Goal: Task Accomplishment & Management: Manage account settings

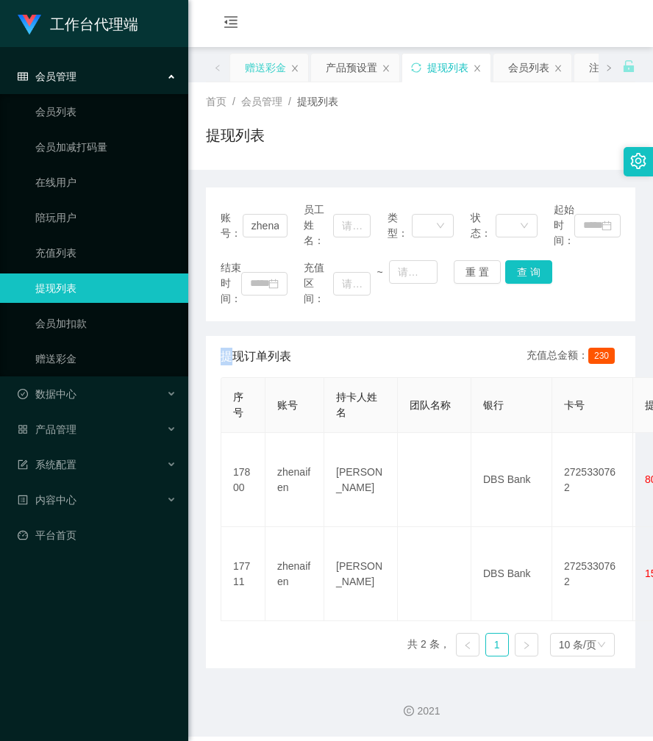
click at [271, 65] on div "赠送彩金" at bounding box center [265, 68] width 41 height 28
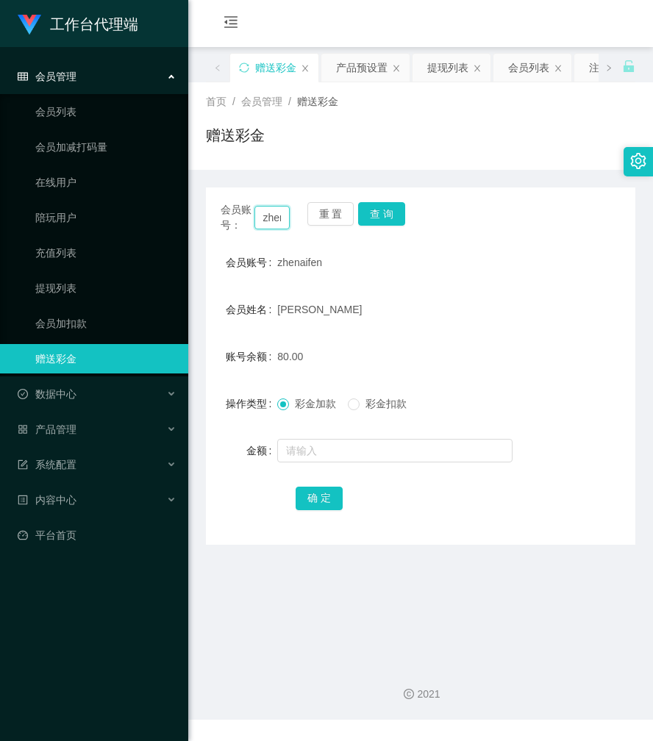
click at [262, 215] on input "zhenaifen" at bounding box center [272, 218] width 36 height 24
click at [387, 209] on button "查 询" at bounding box center [381, 214] width 47 height 24
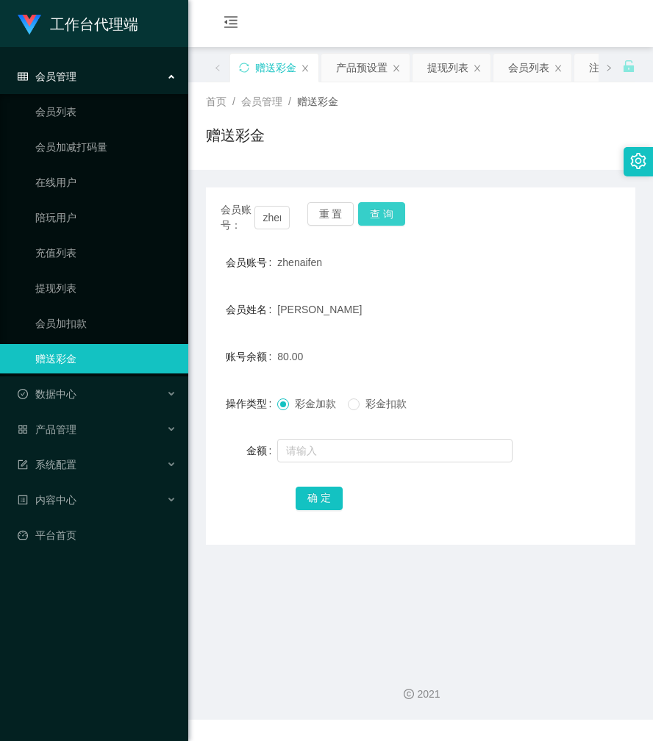
click at [387, 209] on button "查 询" at bounding box center [381, 214] width 47 height 24
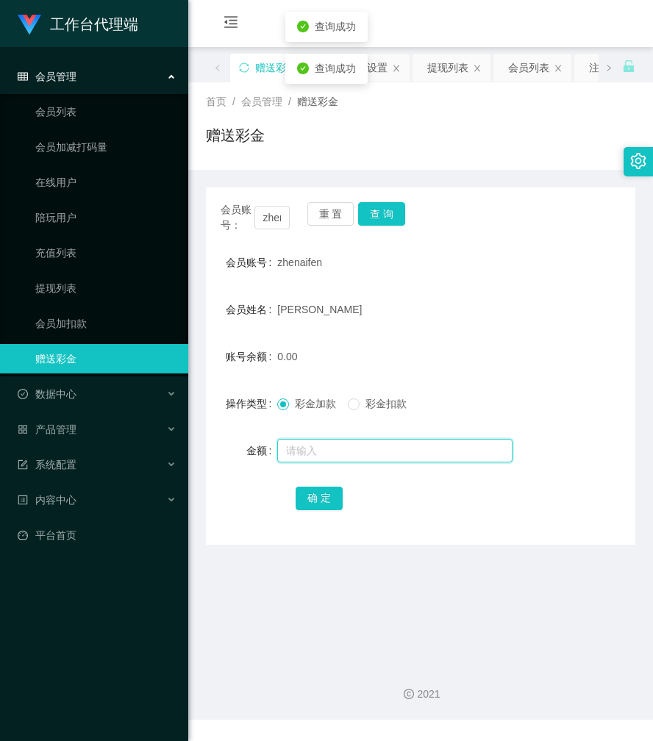
click at [320, 447] on input "text" at bounding box center [394, 451] width 235 height 24
type input "100"
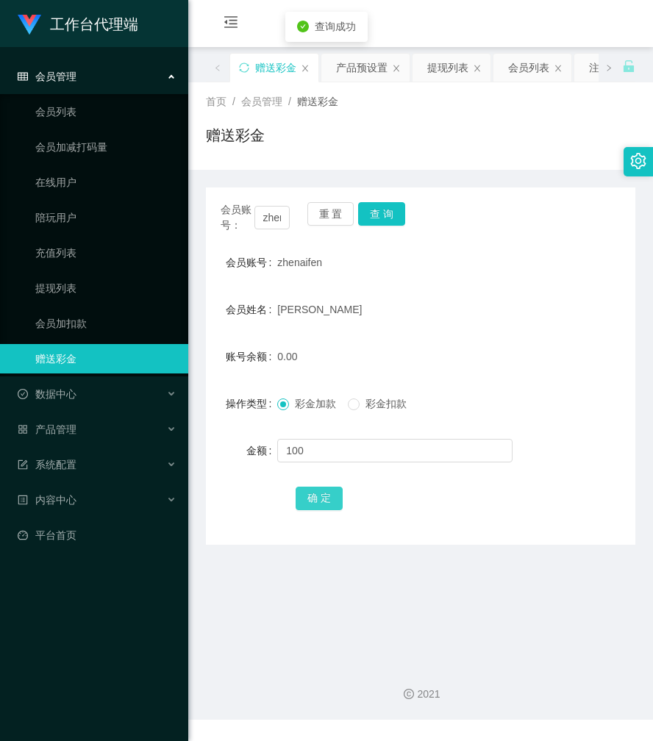
click at [317, 497] on button "确 定" at bounding box center [318, 498] width 47 height 24
click at [454, 147] on div "赠送彩金" at bounding box center [420, 141] width 429 height 34
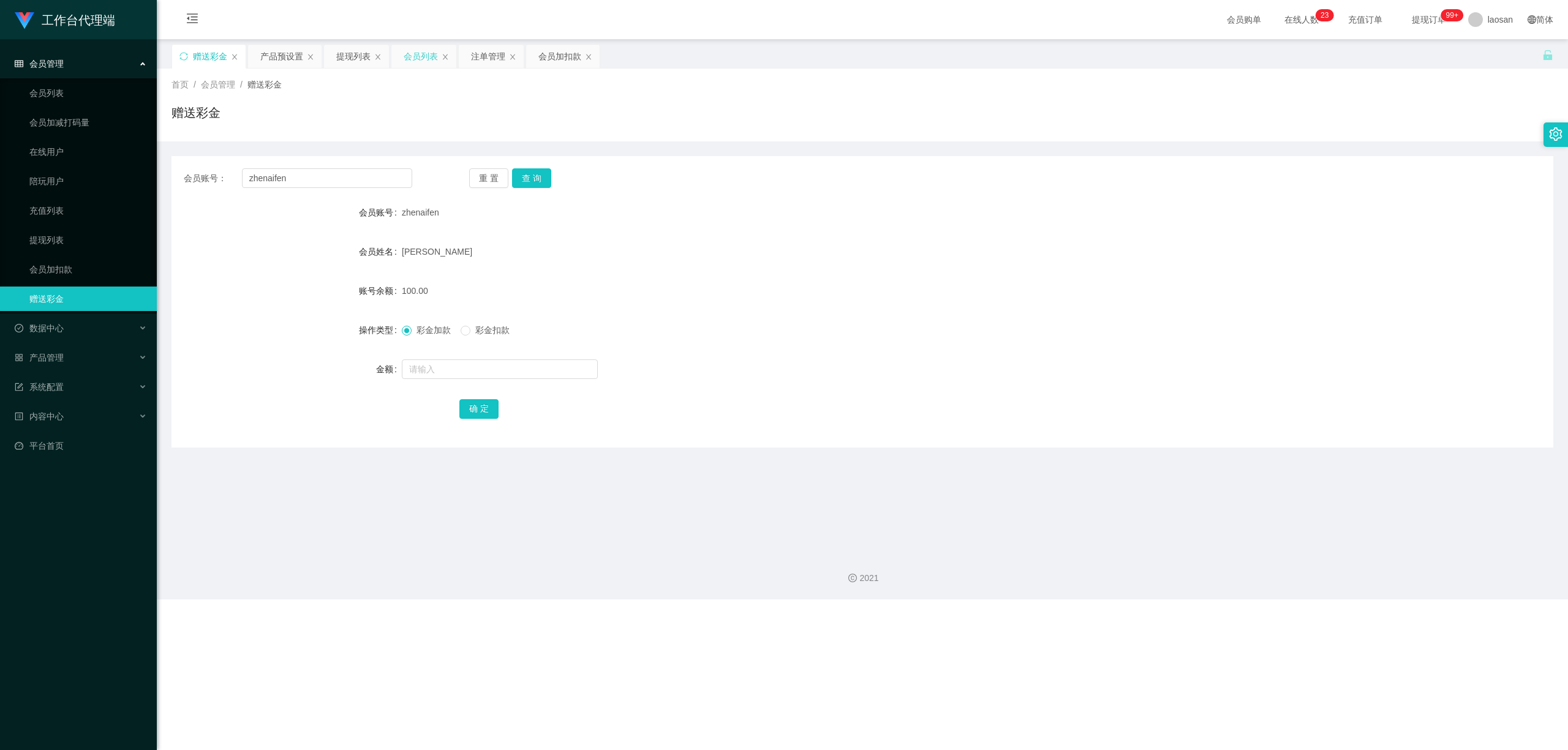
click at [419, 54] on div "会员列表" at bounding box center [420, 57] width 34 height 23
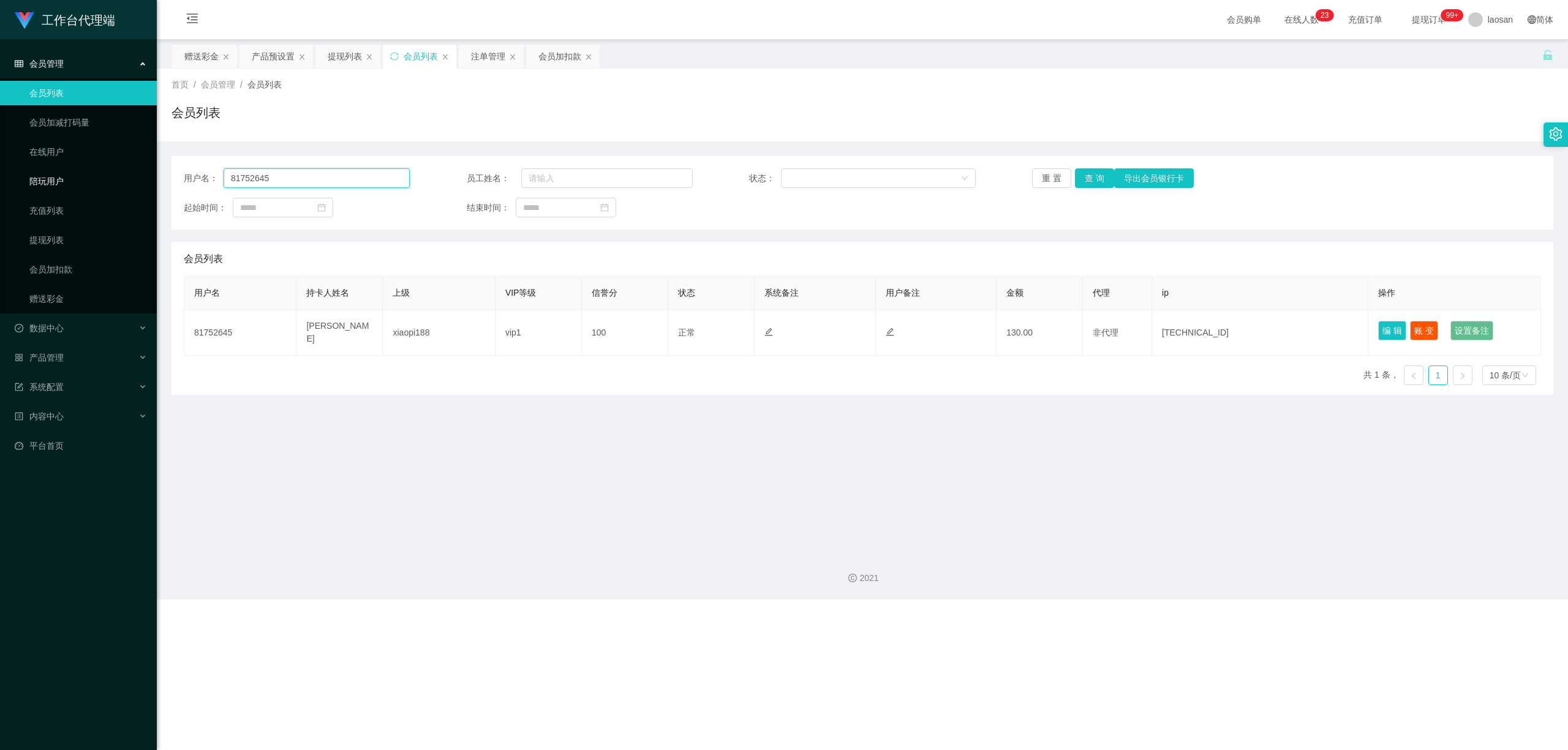
drag, startPoint x: 283, startPoint y: 175, endPoint x: 143, endPoint y: 170, distance: 140.1
click at [140, 174] on section "工作台代理端 会员管理 会员列表 会员加减打码量 在线用户 陪玩用户 充值列表 提现列表 会员加扣款 赠送彩金 数据中心 员工统计 团队统计 产品管理 注单管…" at bounding box center [784, 299] width 1568 height 599
paste input "zhenaifen"
type input "zhenaifen"
click at [544, 174] on button "查 询" at bounding box center [1095, 178] width 39 height 20
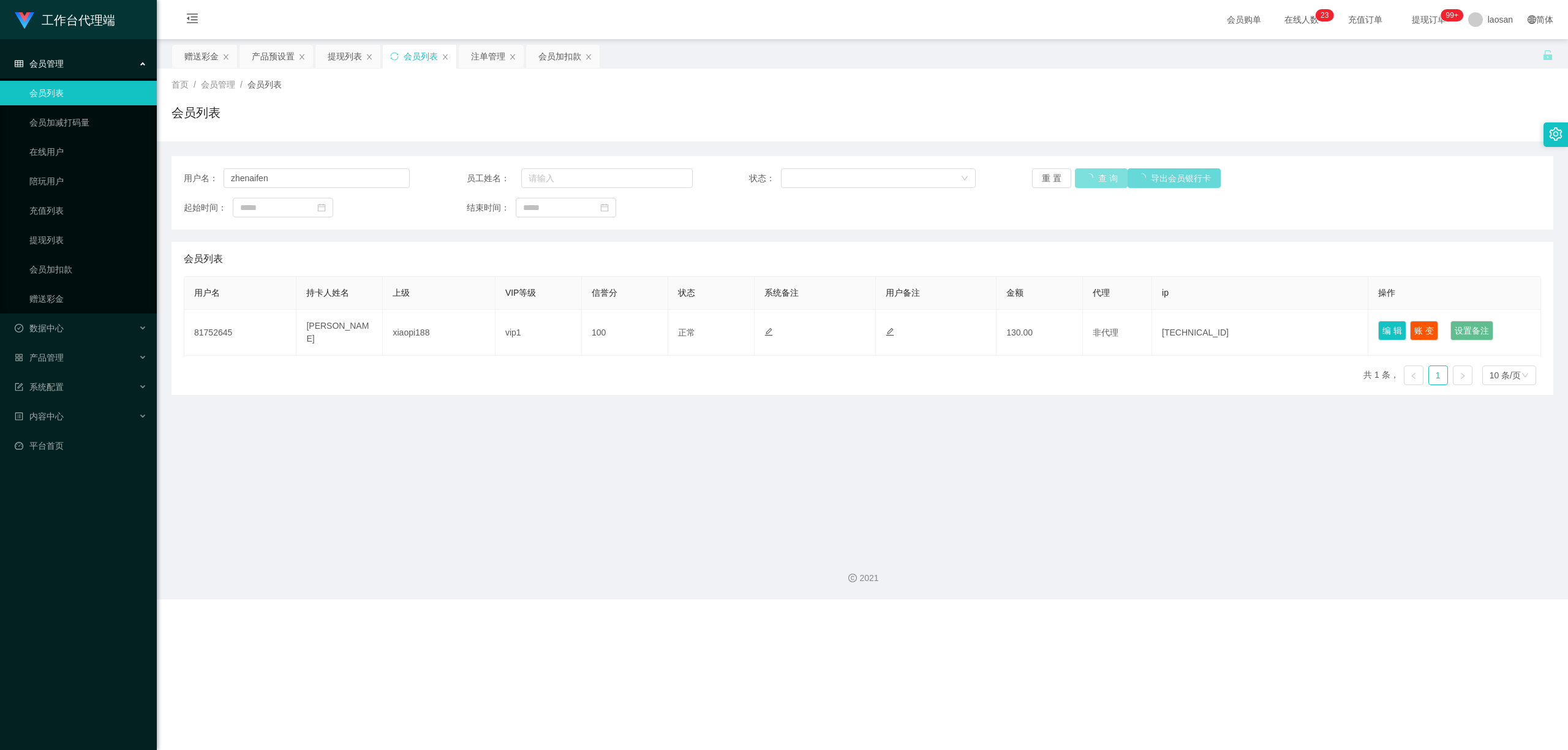
click at [544, 174] on div "重 置 查 询 导出会员银行卡" at bounding box center [1145, 178] width 226 height 20
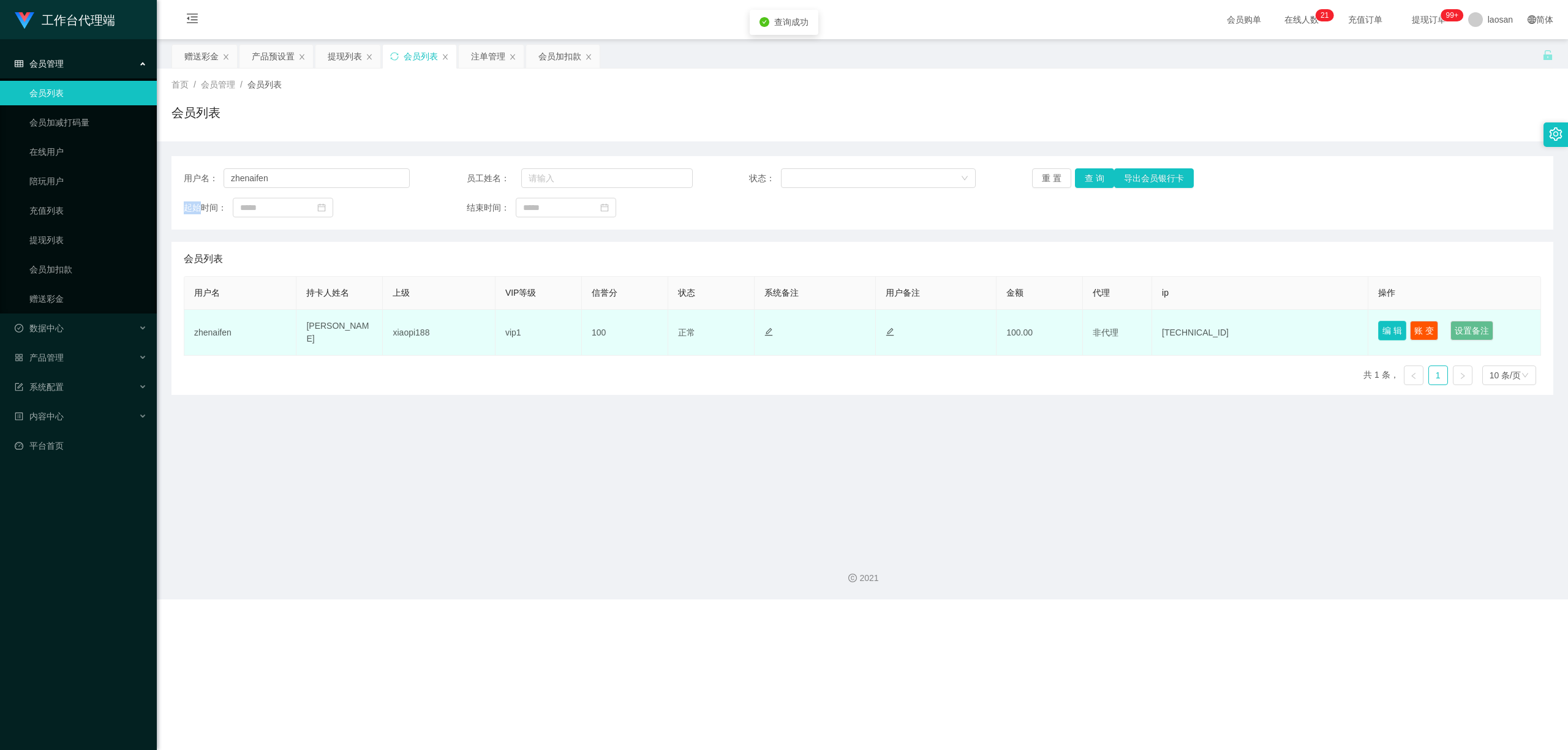
click at [544, 332] on button "编 辑" at bounding box center [1392, 331] width 28 height 20
type input "zhenaifen"
type input "[PERSON_NAME]"
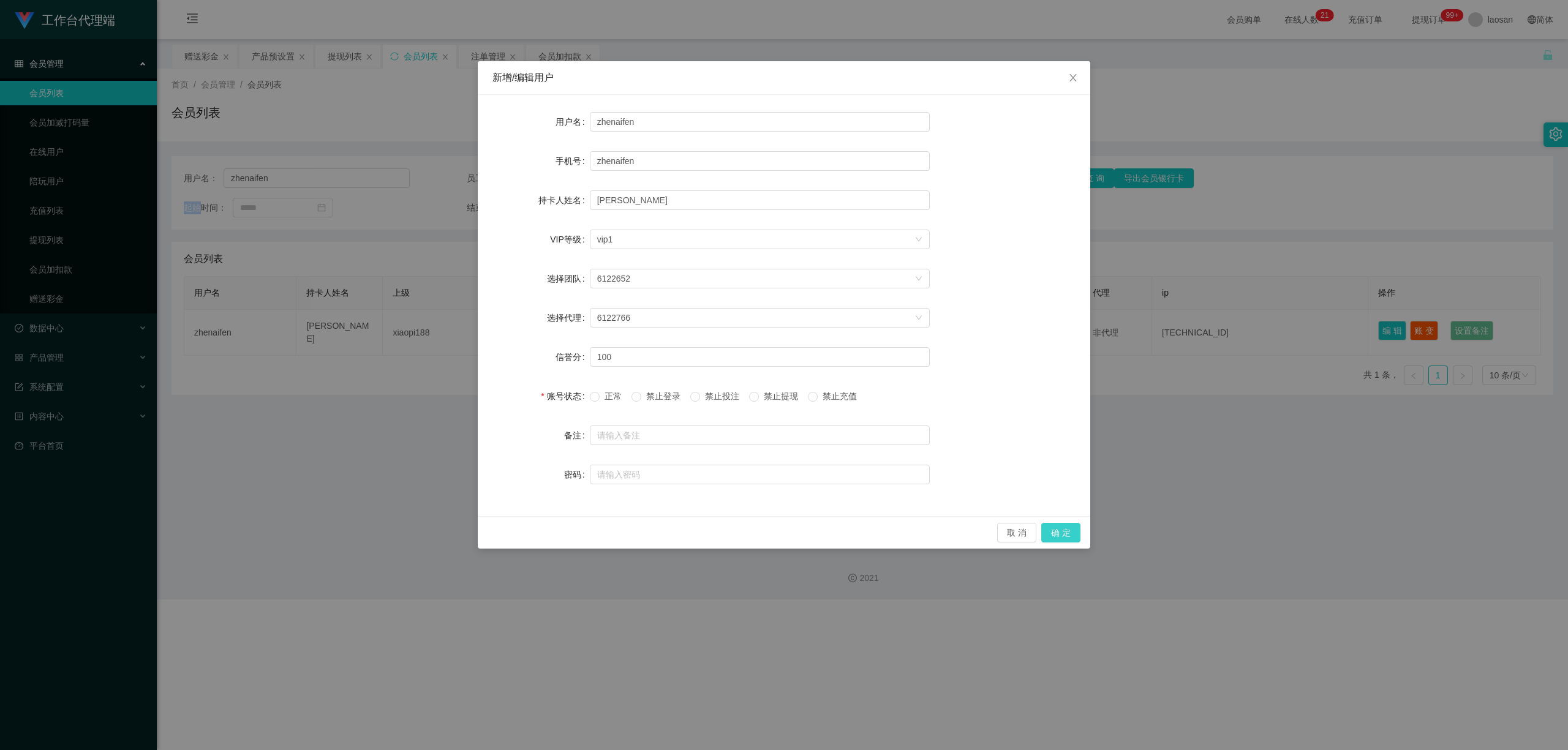
click at [544, 530] on button "确 定" at bounding box center [1060, 533] width 39 height 20
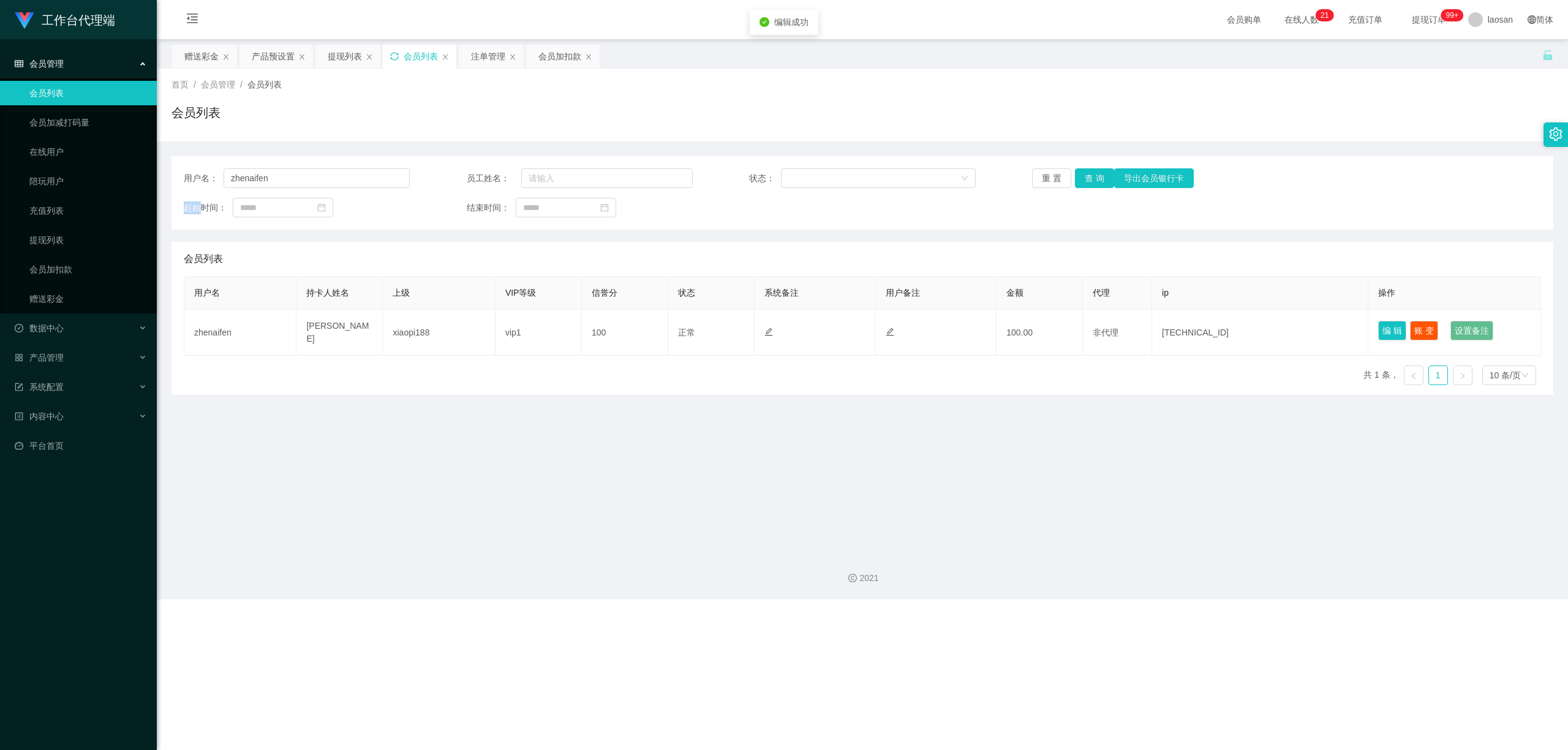
click at [396, 59] on icon "图标: sync" at bounding box center [394, 56] width 8 height 8
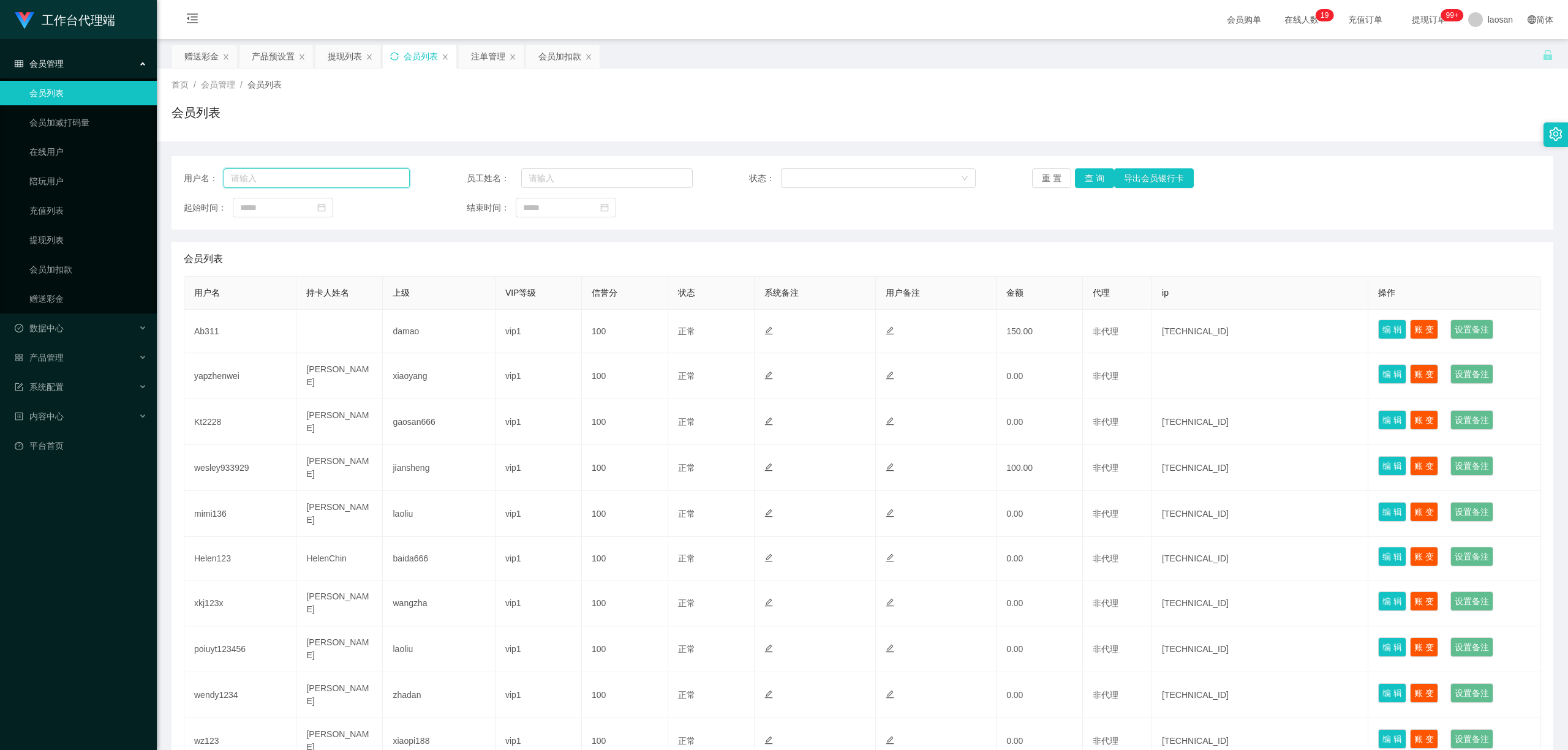
click at [343, 182] on input "text" at bounding box center [316, 178] width 186 height 20
paste input "zhenaifen"
type input "zhenaifen"
click at [544, 177] on button "查 询" at bounding box center [1095, 178] width 39 height 20
click at [544, 177] on div "重 置 查 询 导出会员银行卡" at bounding box center [1145, 178] width 226 height 20
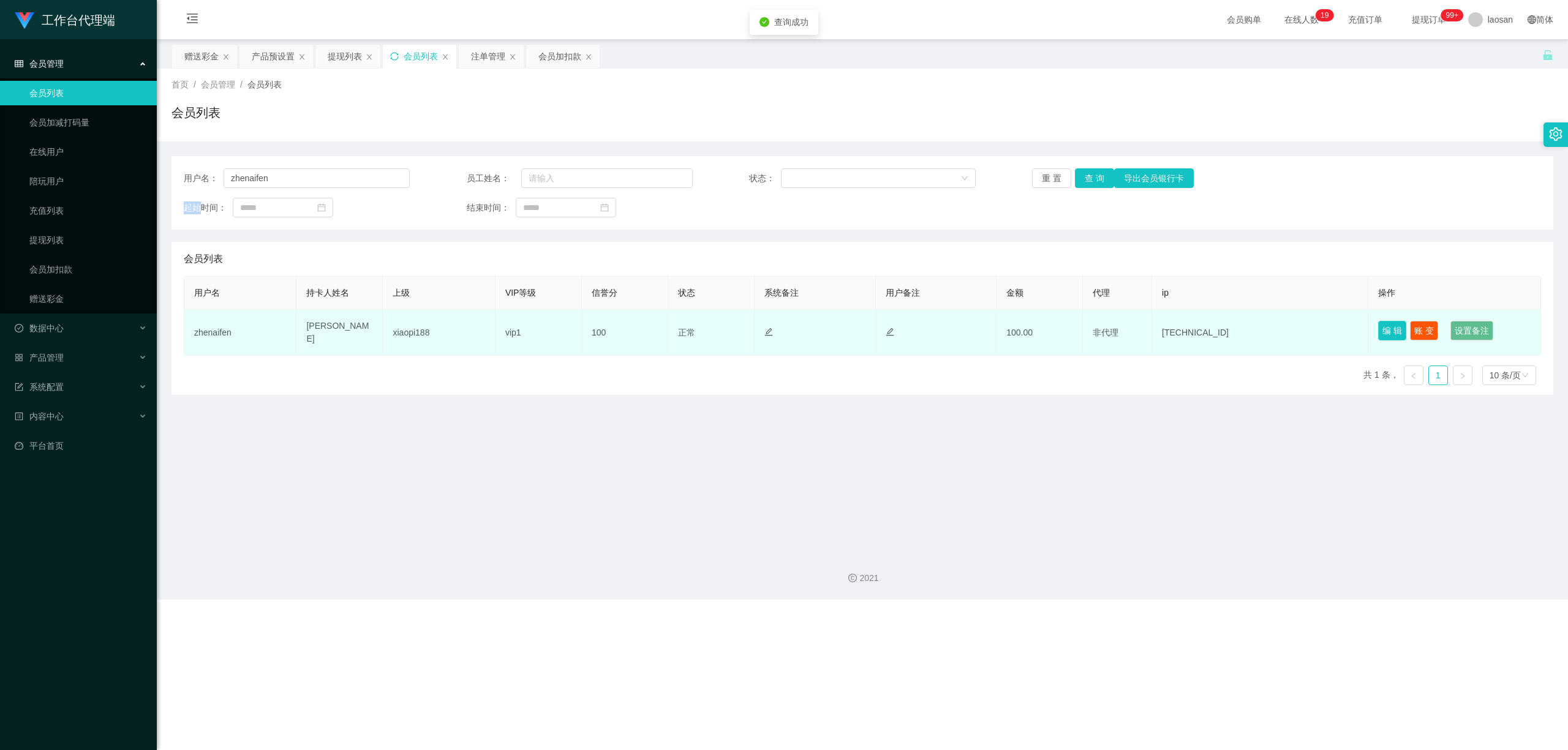
click at [544, 332] on button "编 辑" at bounding box center [1392, 331] width 28 height 20
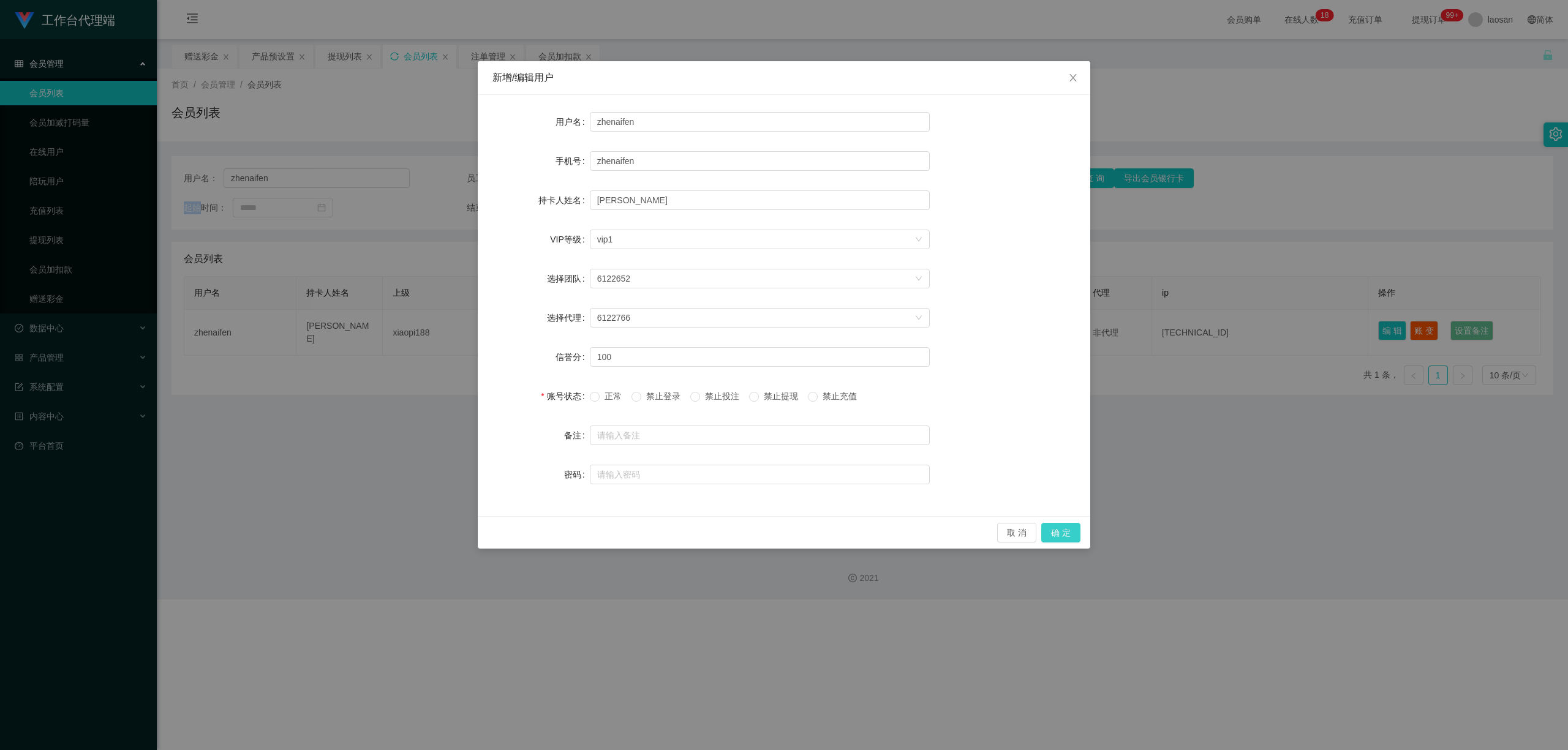
click at [544, 537] on button "确 定" at bounding box center [1060, 533] width 39 height 20
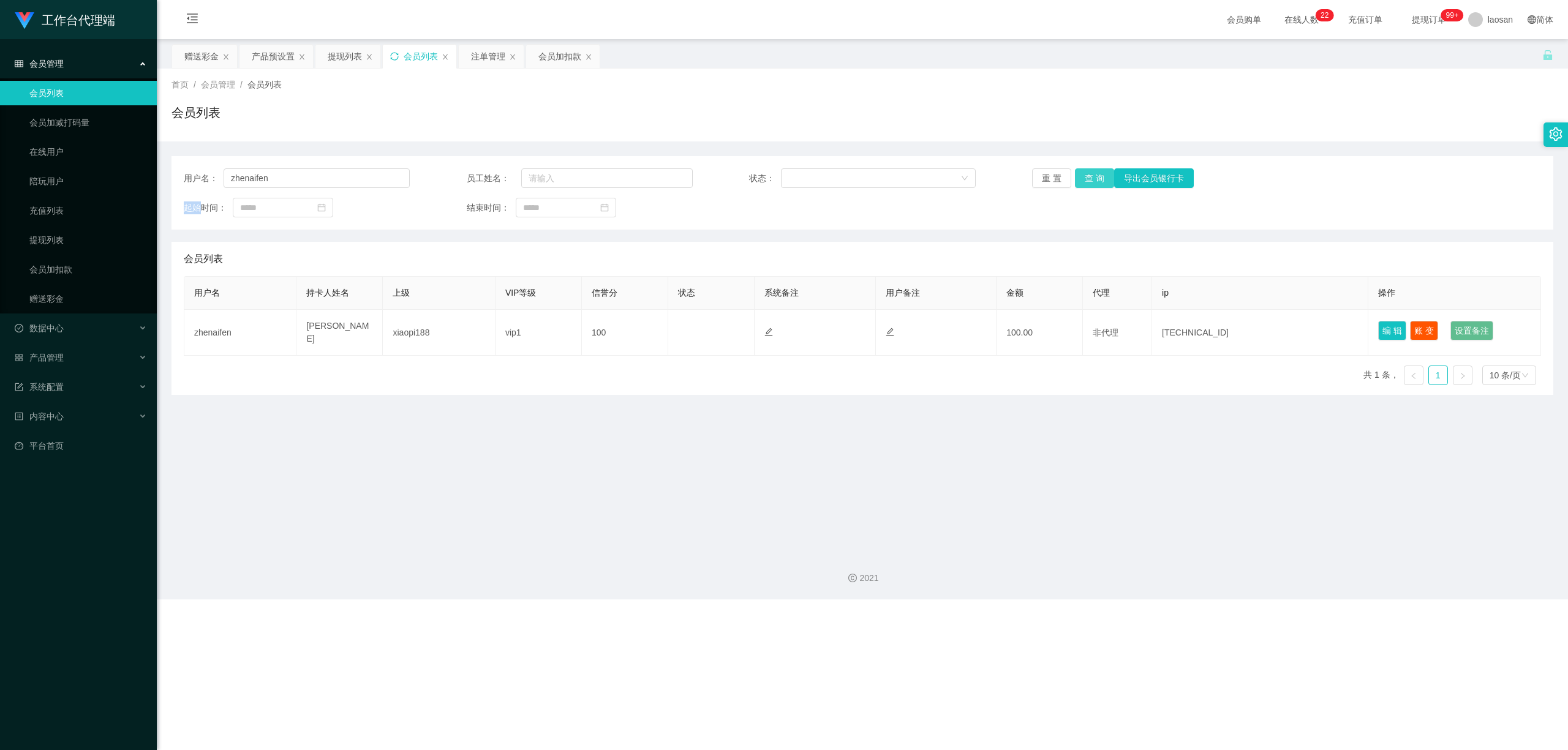
click at [544, 177] on button "查 询" at bounding box center [1095, 178] width 39 height 20
click at [544, 177] on div "重 置 查 询 导出会员银行卡" at bounding box center [1145, 178] width 226 height 20
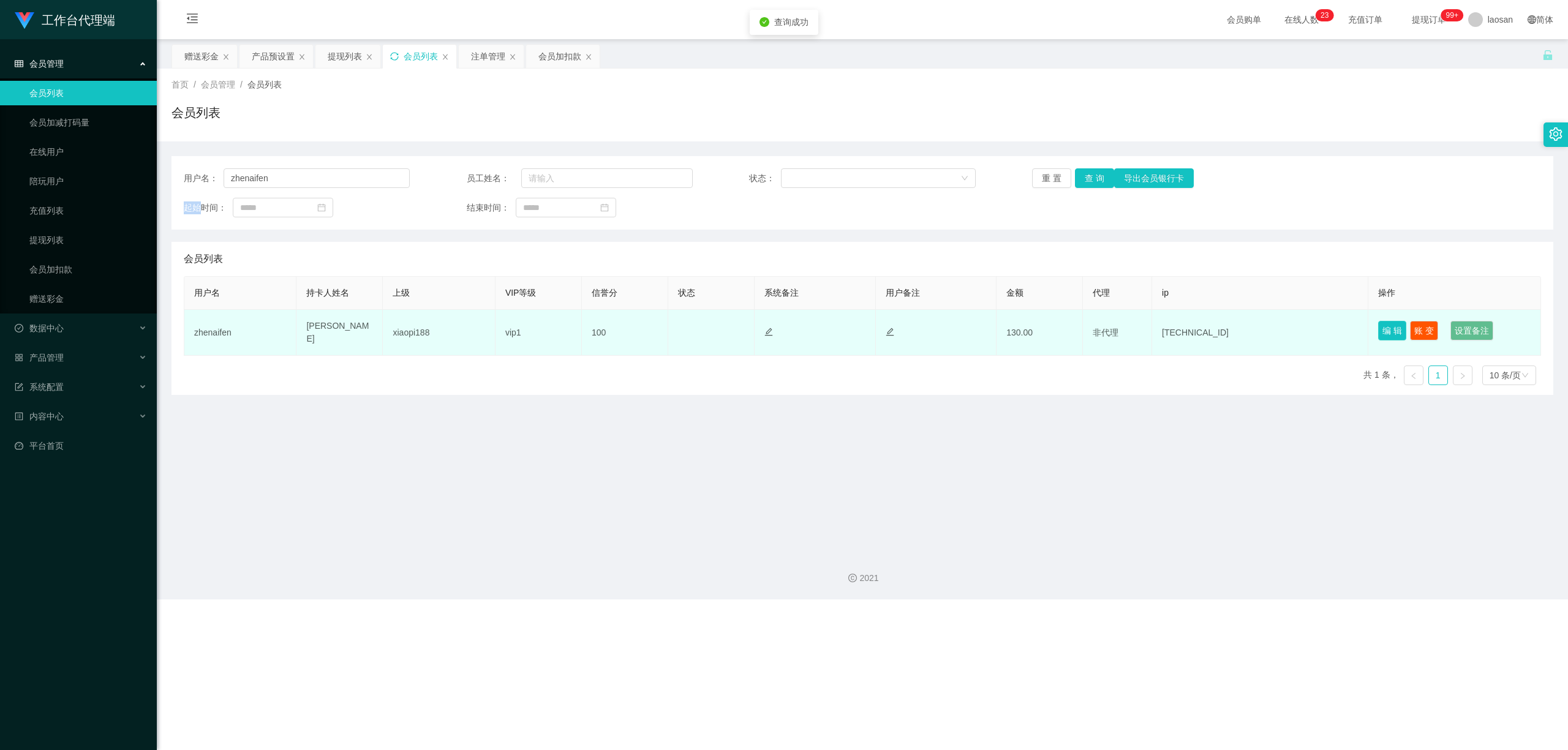
click at [544, 333] on button "编 辑" at bounding box center [1392, 331] width 28 height 20
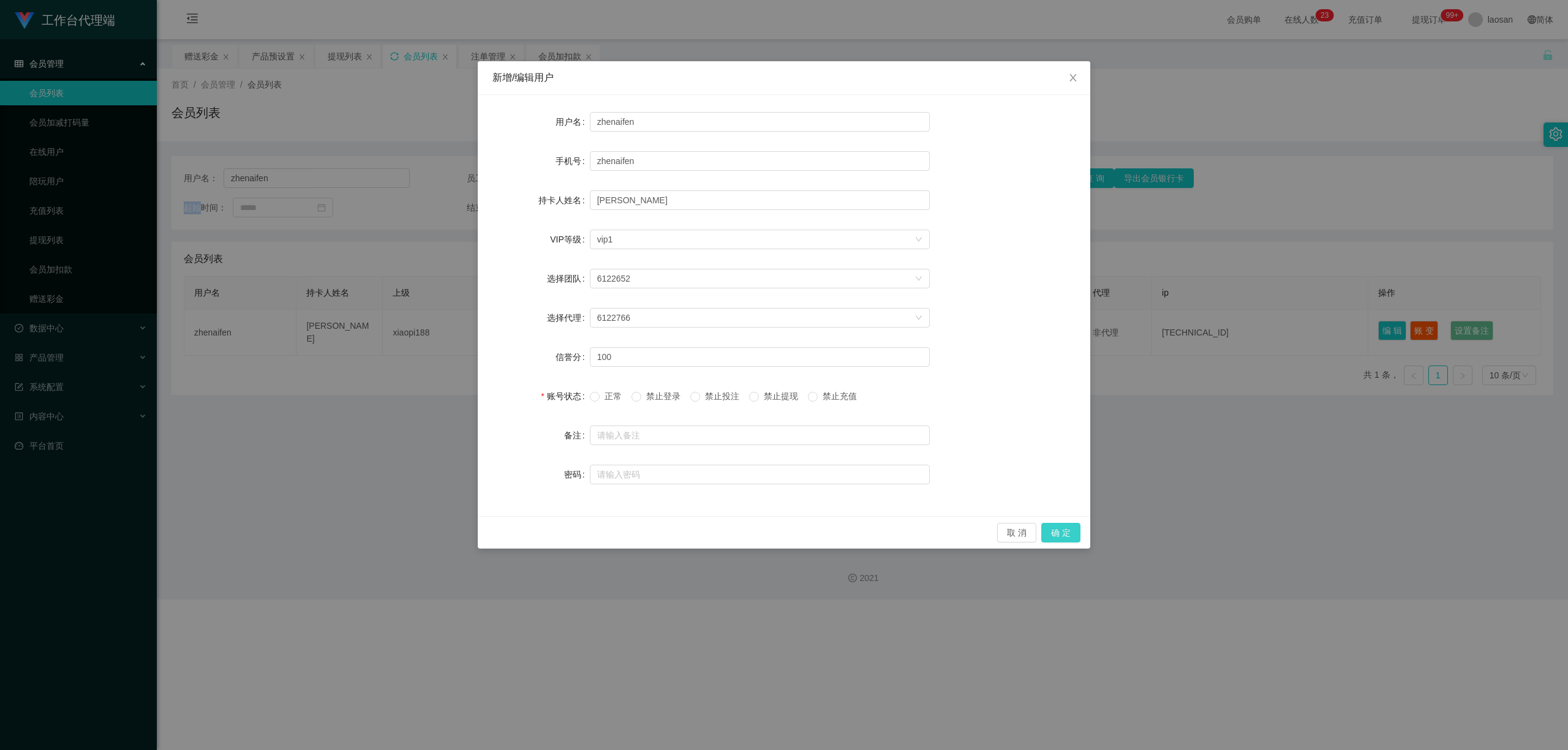
click at [544, 534] on button "确 定" at bounding box center [1060, 533] width 39 height 20
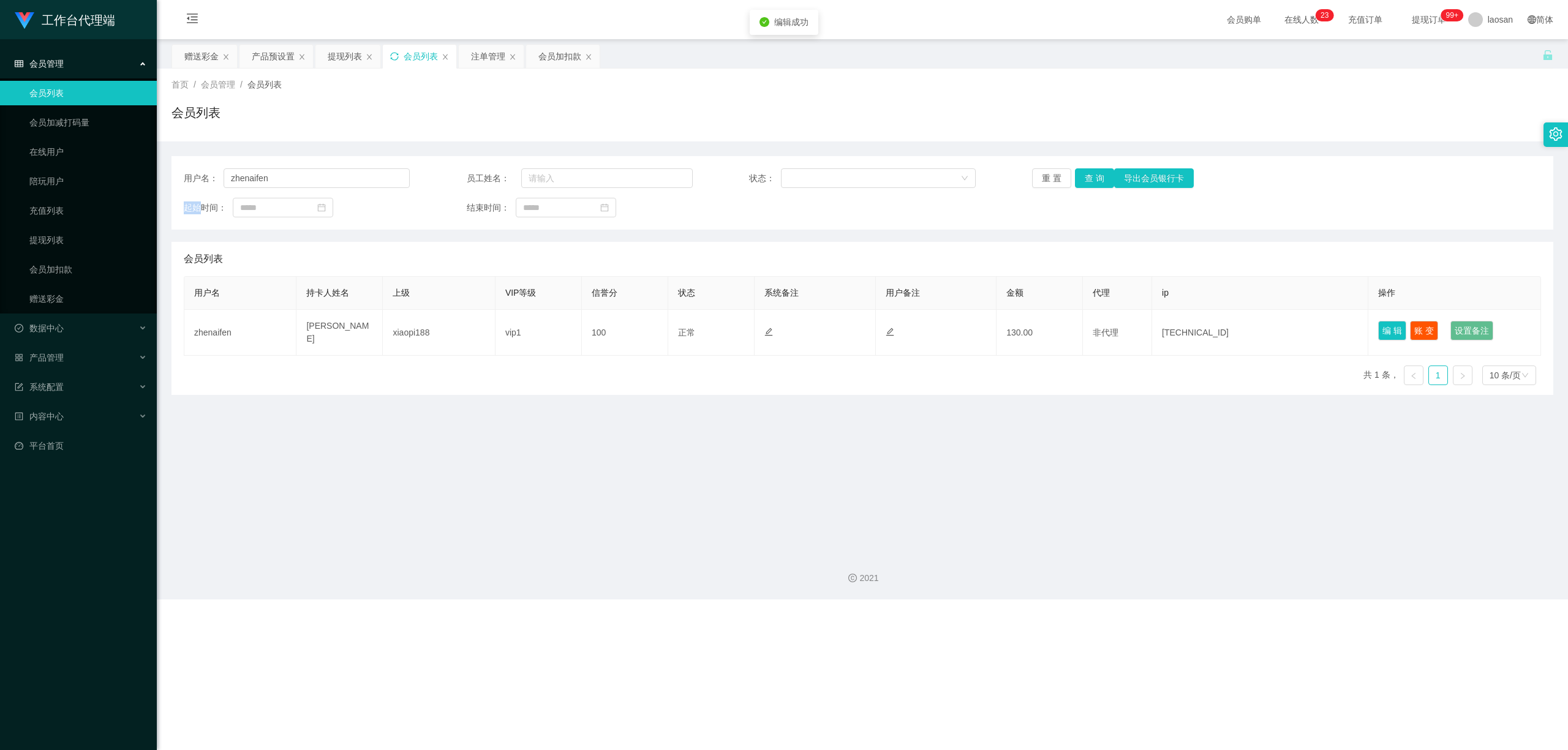
click at [398, 54] on icon "图标: sync" at bounding box center [394, 56] width 8 height 8
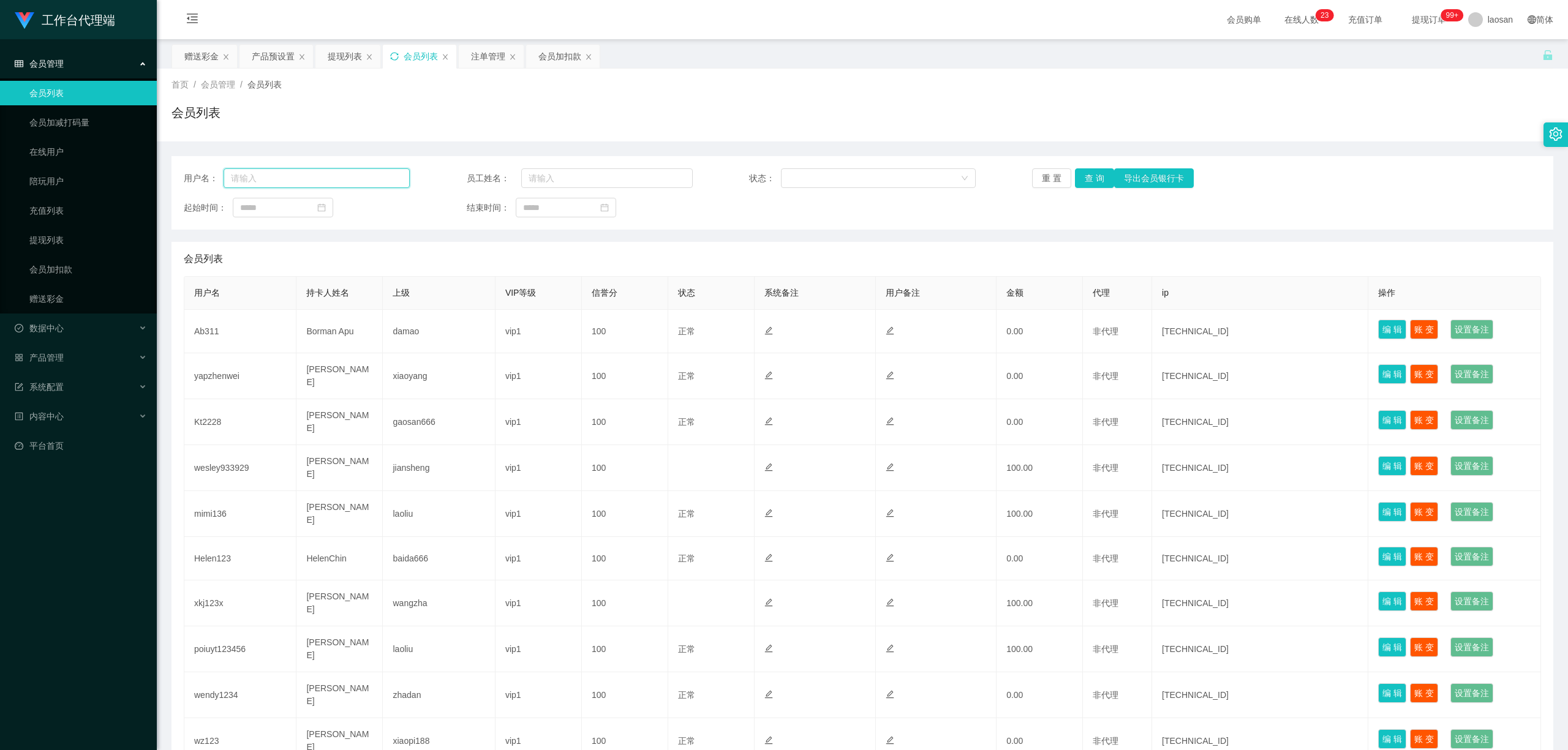
click at [336, 183] on input "text" at bounding box center [316, 178] width 186 height 20
paste input "zhenaifen"
type input "zhenaifen"
click at [544, 177] on button "查 询" at bounding box center [1095, 178] width 39 height 20
click at [544, 177] on div "重 置 查 询 导出会员银行卡" at bounding box center [1145, 178] width 226 height 20
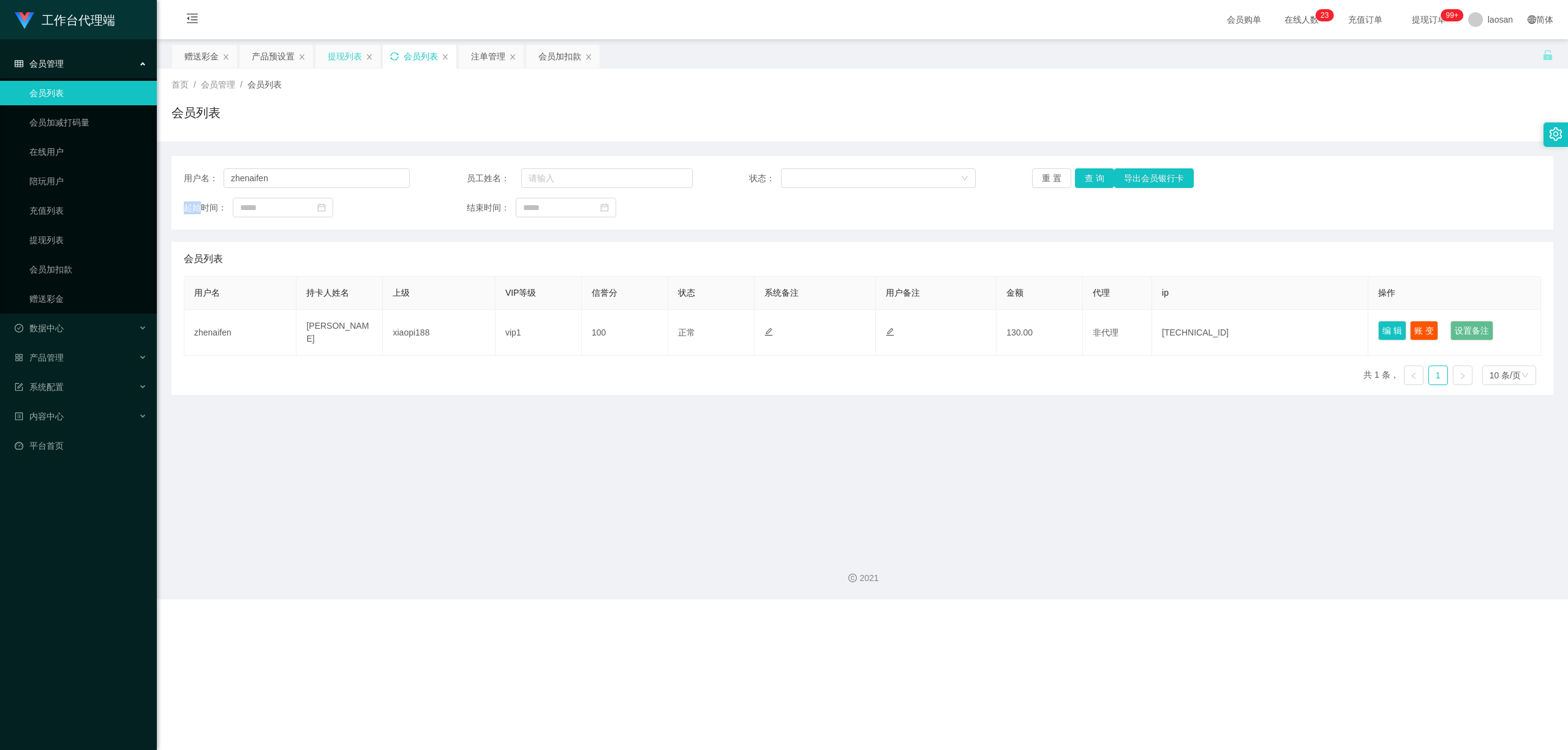
click at [337, 57] on div "提现列表" at bounding box center [344, 57] width 34 height 23
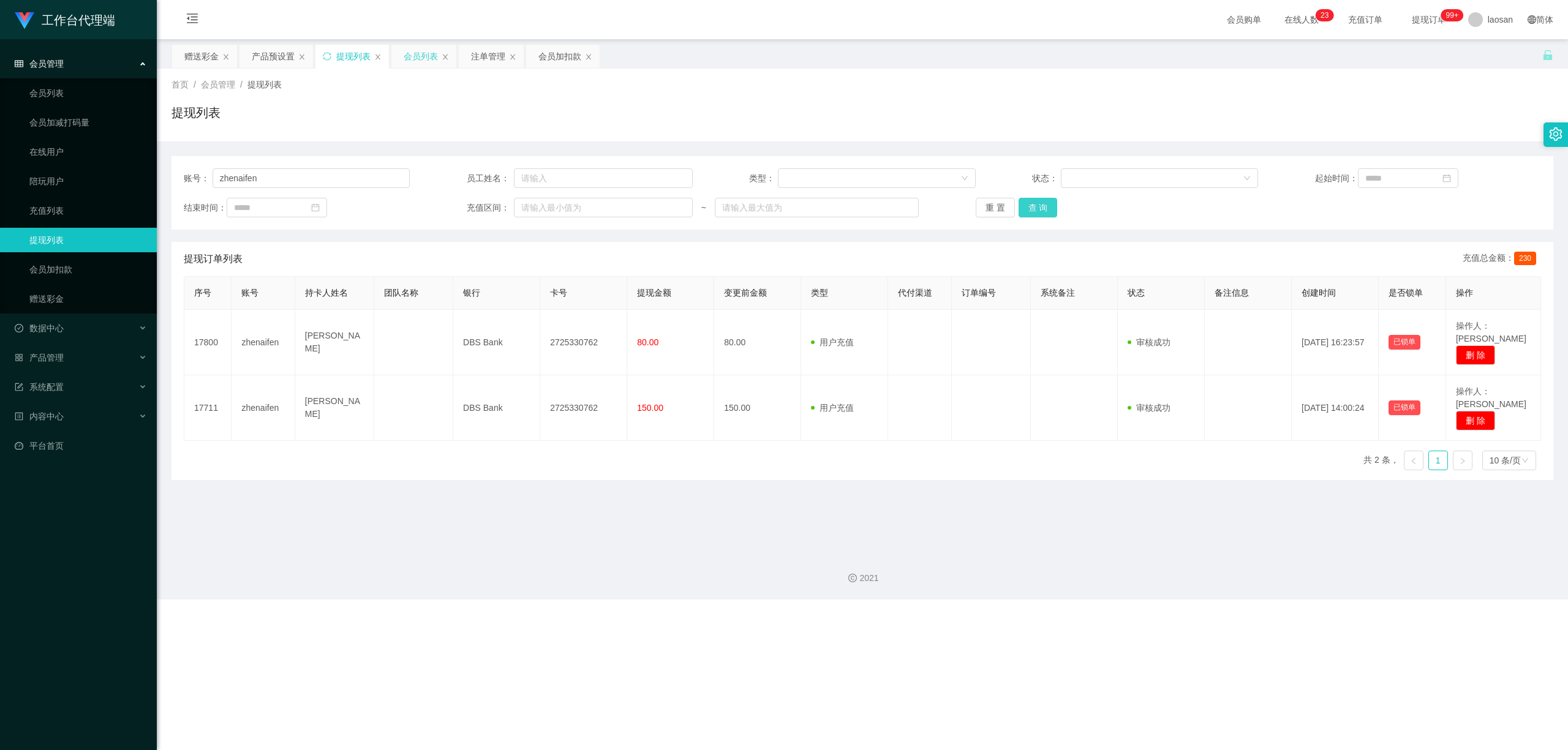
click at [544, 207] on button "查 询" at bounding box center [1038, 208] width 39 height 20
click at [544, 207] on div "重 置 查 询" at bounding box center [1089, 208] width 226 height 20
click at [544, 207] on button "查 询" at bounding box center [1038, 208] width 39 height 20
click at [544, 204] on button "查 询" at bounding box center [1038, 208] width 39 height 20
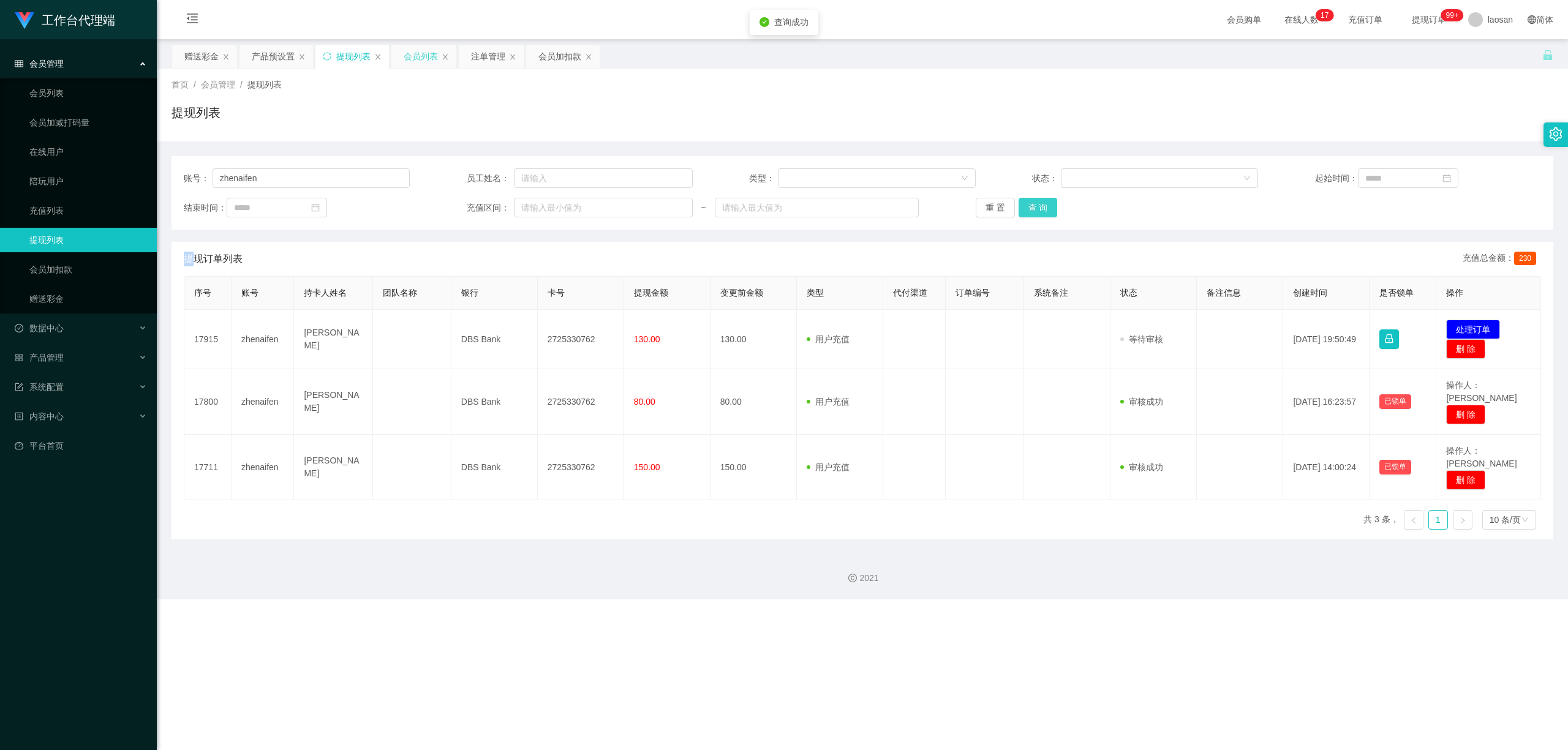
click at [544, 204] on div "重 置 查 询" at bounding box center [1089, 208] width 226 height 20
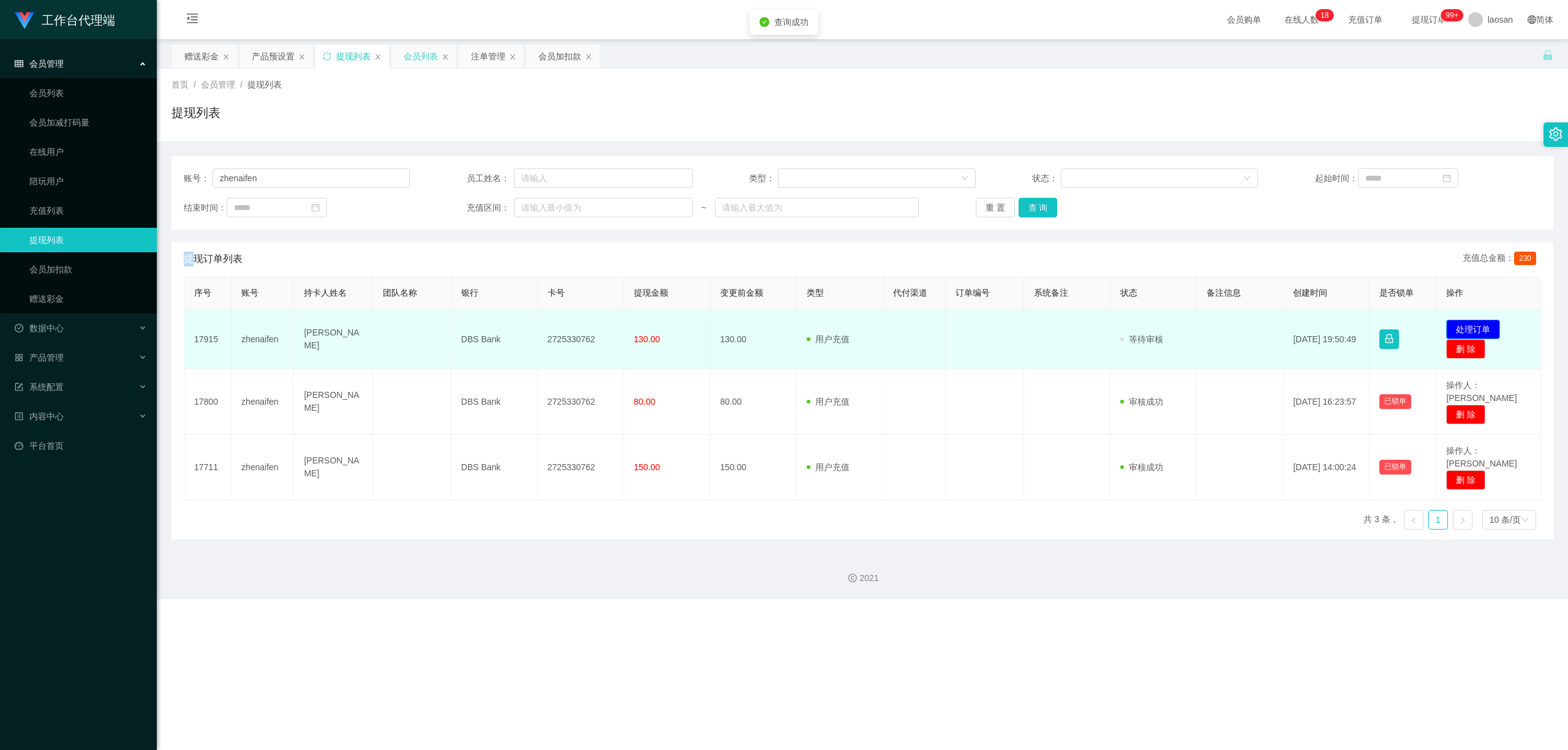
click at [544, 329] on button "处理订单" at bounding box center [1473, 330] width 54 height 20
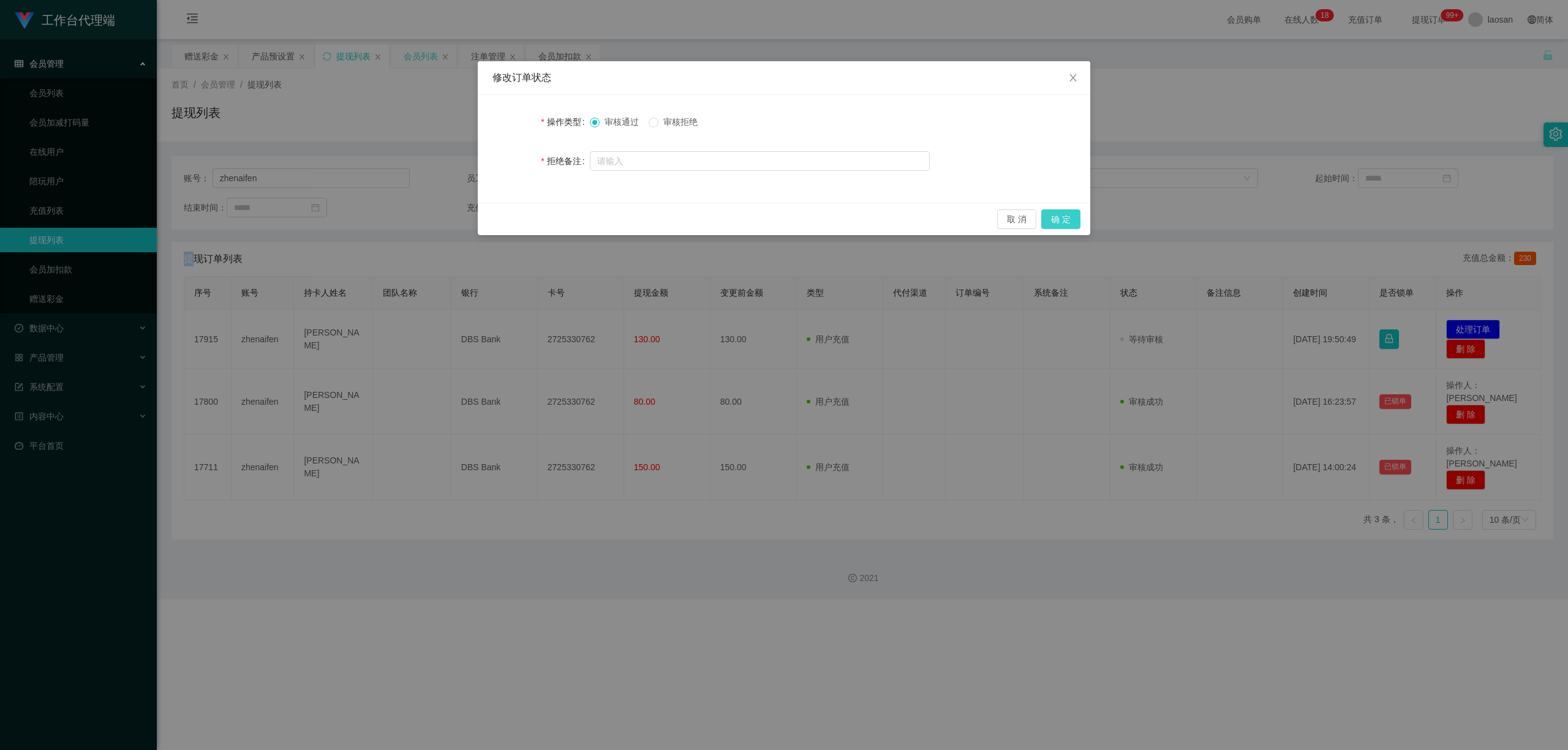
click at [544, 221] on button "确 定" at bounding box center [1060, 219] width 39 height 20
